Goal: Task Accomplishment & Management: Manage account settings

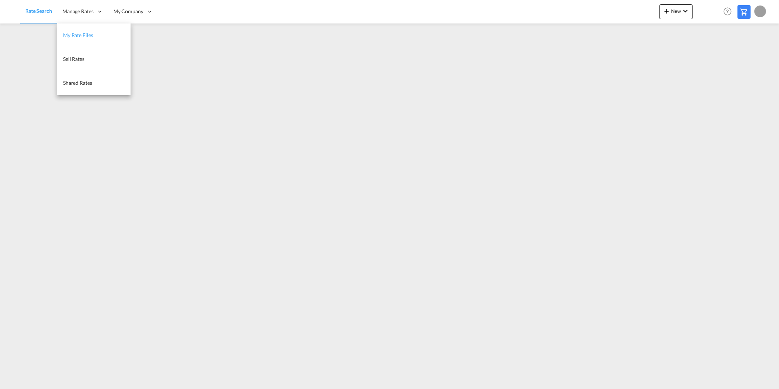
click at [76, 32] on span "My Rate Files" at bounding box center [78, 35] width 30 height 6
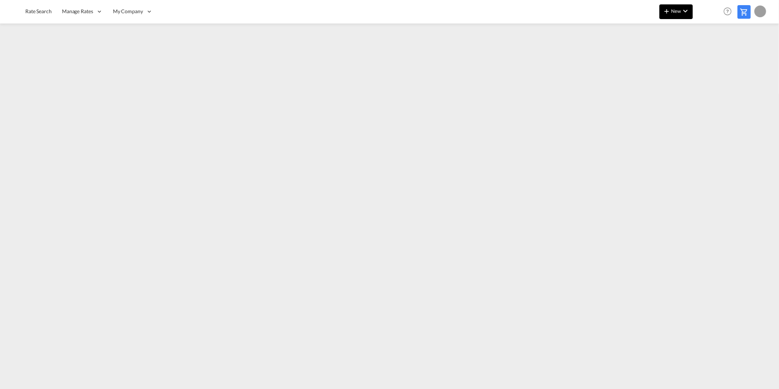
click at [686, 12] on md-icon "icon-chevron-down" at bounding box center [685, 11] width 9 height 9
click at [710, 56] on span "Ratesheet" at bounding box center [706, 55] width 8 height 15
click at [761, 11] on div at bounding box center [760, 11] width 12 height 12
click at [746, 55] on button "Logout" at bounding box center [752, 56] width 48 height 15
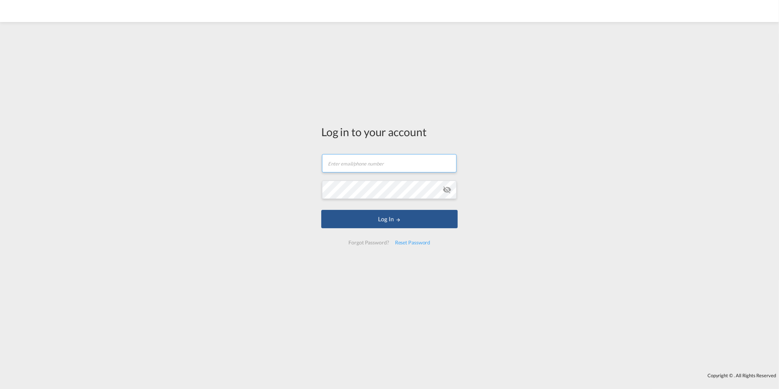
type input "[PERSON_NAME][EMAIL_ADDRESS][PERSON_NAME][DOMAIN_NAME]"
